Goal: Navigation & Orientation: Find specific page/section

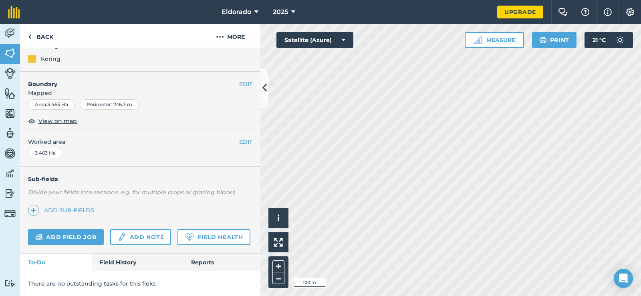
scroll to position [122, 0]
click at [9, 134] on img at bounding box center [9, 133] width 11 height 12
select select "MEMBER"
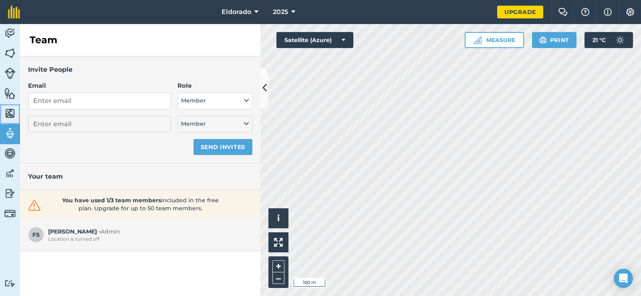
click at [10, 115] on img at bounding box center [9, 113] width 11 height 12
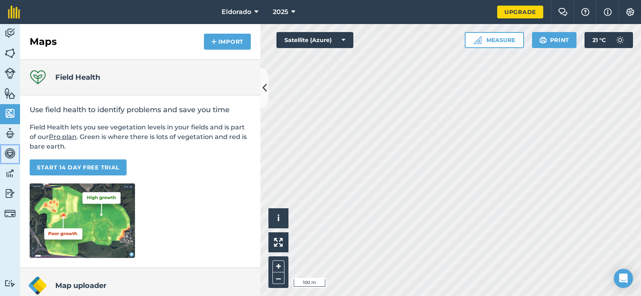
click at [12, 154] on img at bounding box center [9, 153] width 11 height 12
